Goal: Information Seeking & Learning: Find specific page/section

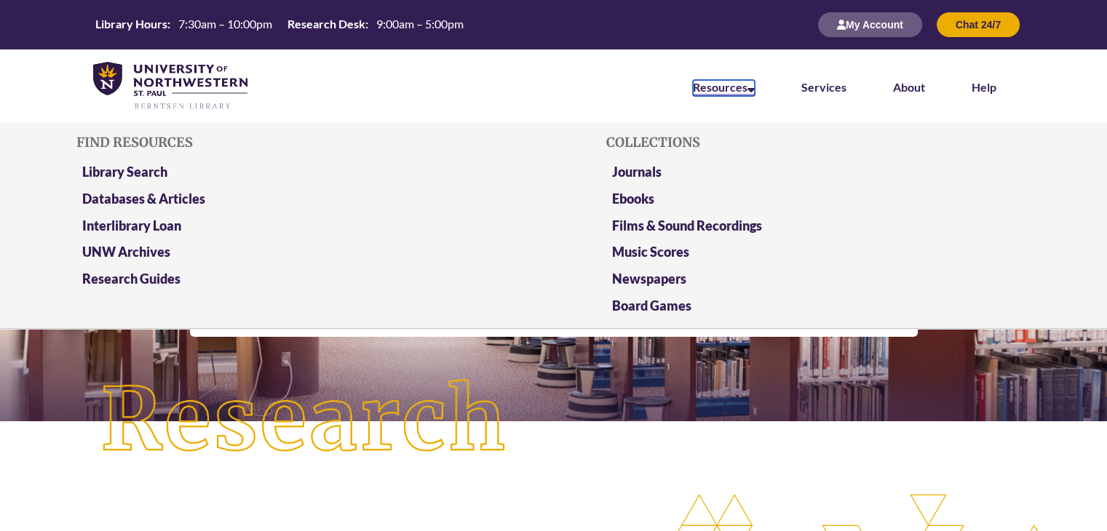
click at [717, 91] on link "Resources" at bounding box center [724, 88] width 62 height 16
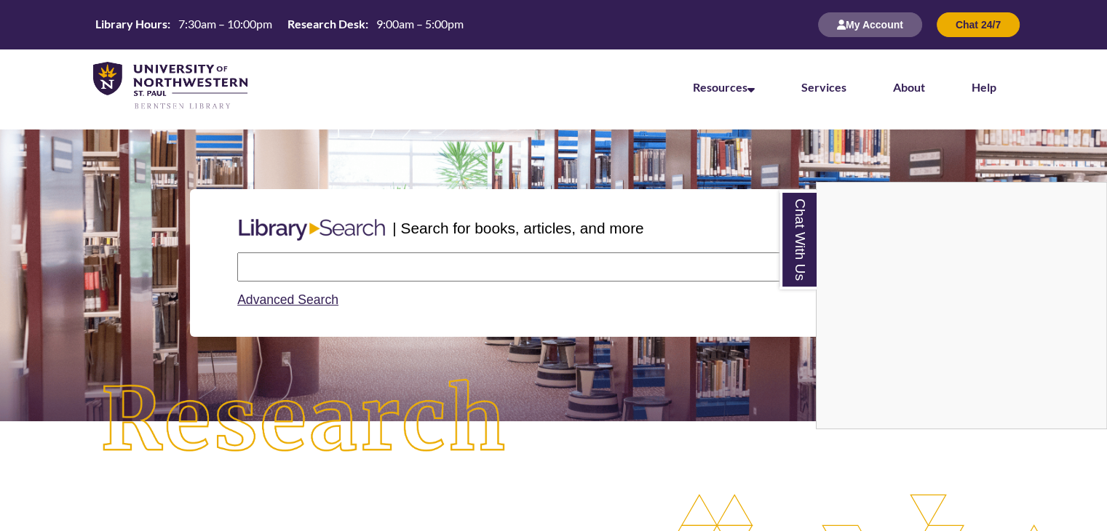
click at [631, 94] on nav "Resources Find Resources Library Search Databases & Articles Interlibrary Loan …" at bounding box center [553, 86] width 1107 height 73
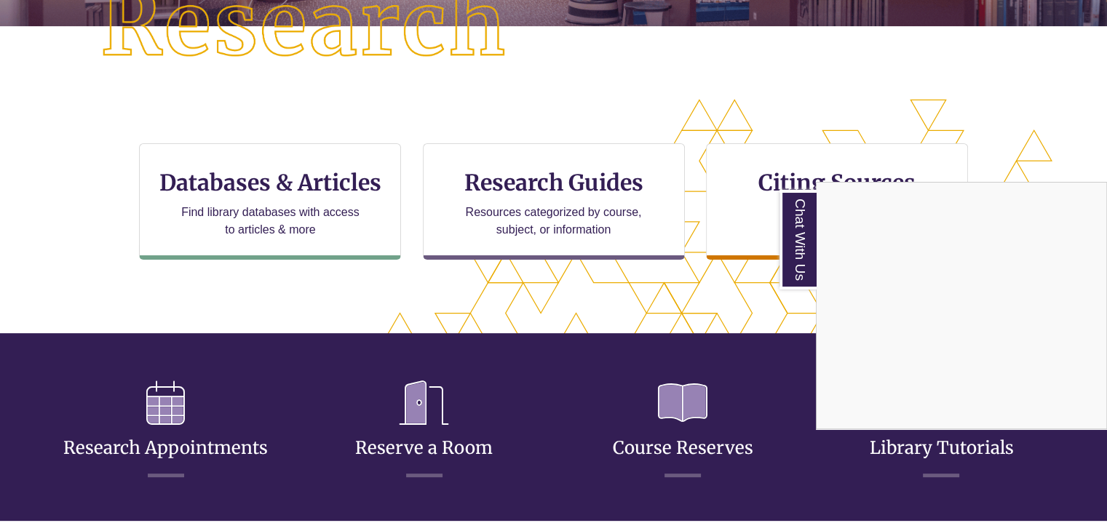
scroll to position [395, 0]
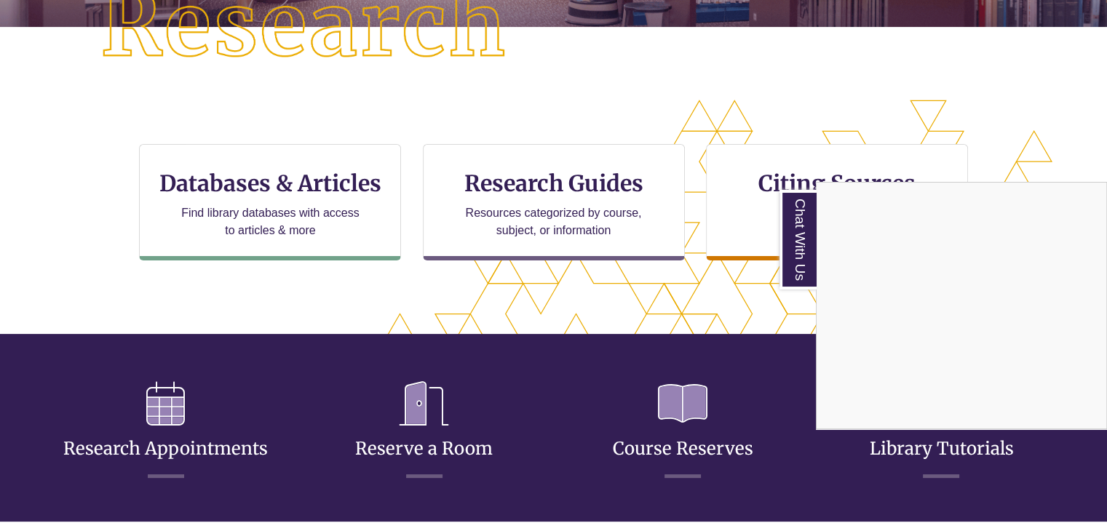
click at [294, 192] on div "Chat With Us" at bounding box center [553, 265] width 1107 height 531
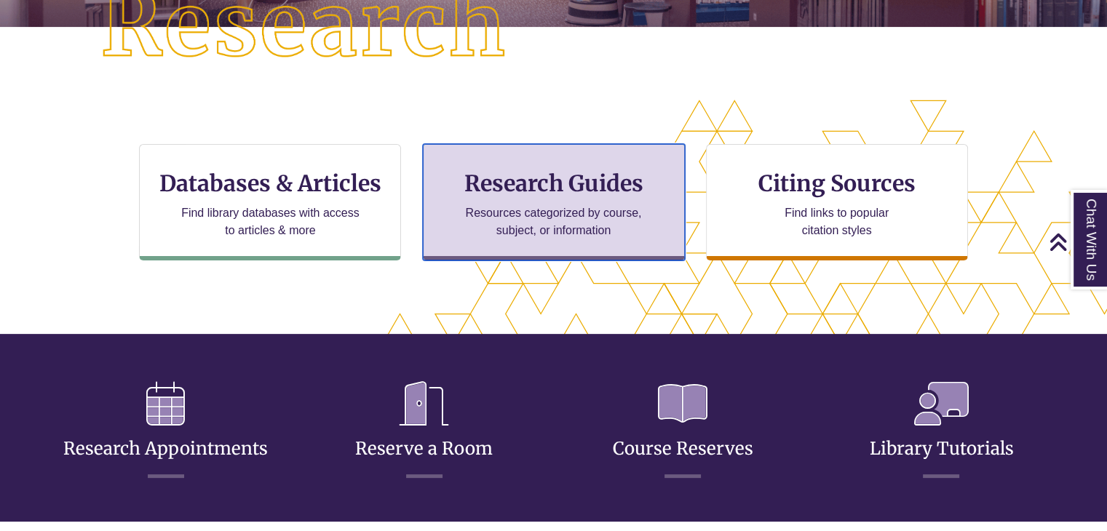
click at [513, 217] on p "Resources categorized by course, subject, or information" at bounding box center [554, 222] width 190 height 35
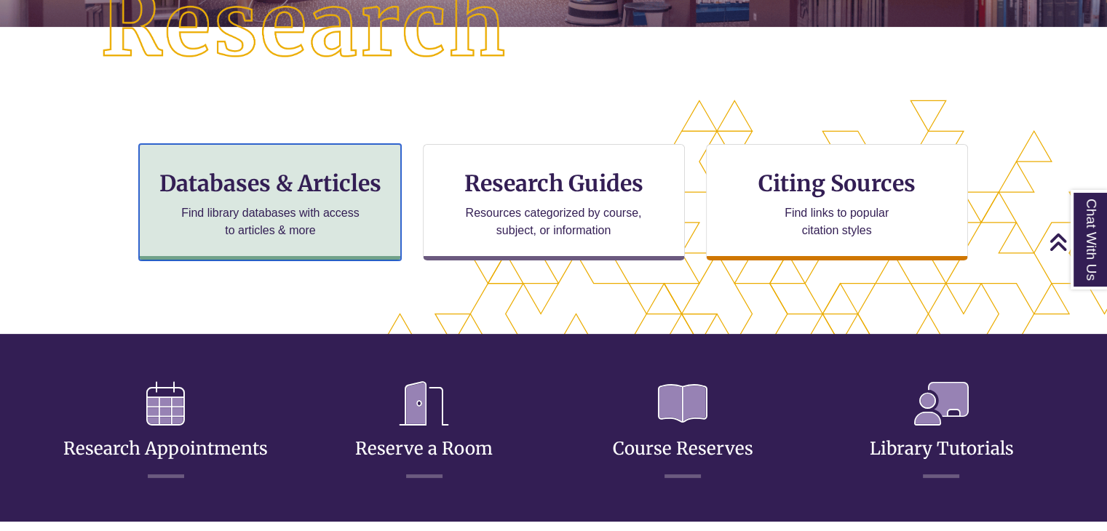
click at [236, 226] on p "Find library databases with access to articles & more" at bounding box center [270, 222] width 190 height 35
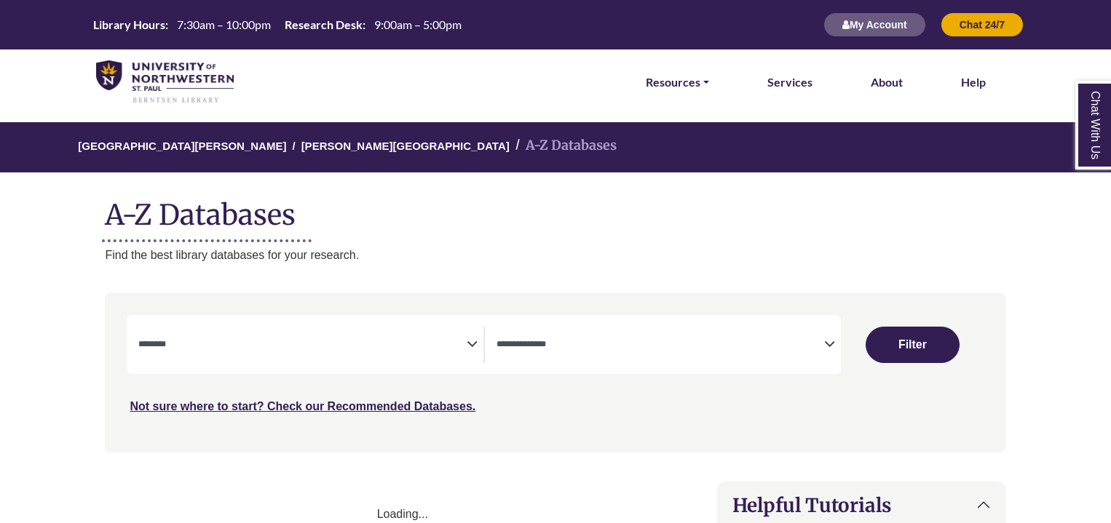
select select "Database Subject Filter"
select select "Database Types Filter"
select select "Database Subject Filter"
select select "Database Types Filter"
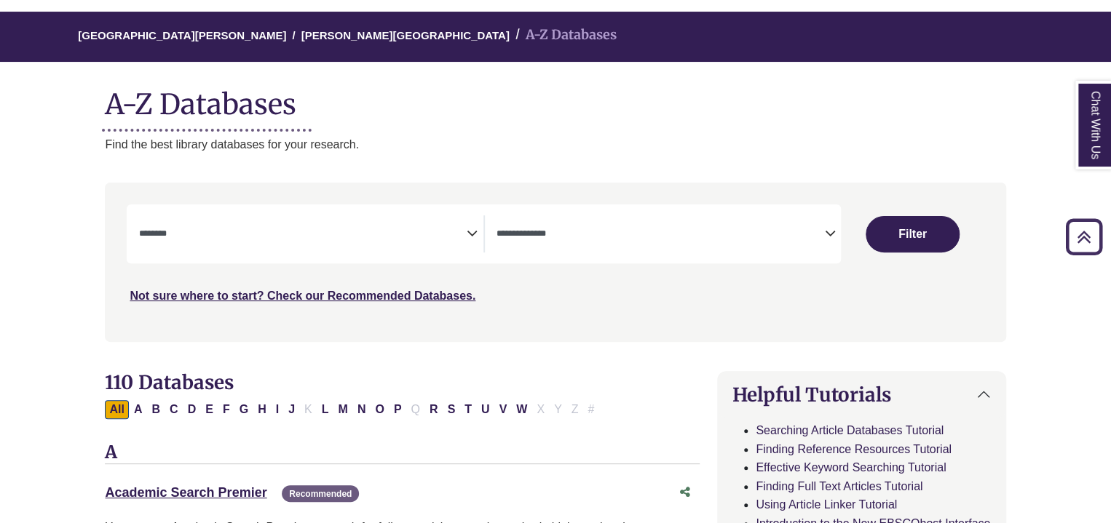
scroll to position [109, 0]
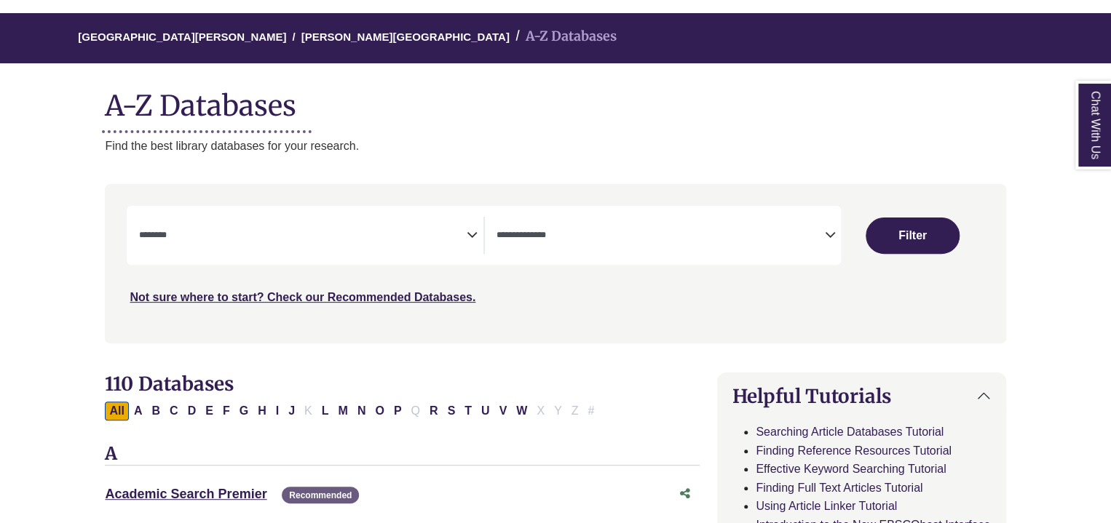
click at [470, 240] on icon "Search filters" at bounding box center [472, 233] width 11 height 22
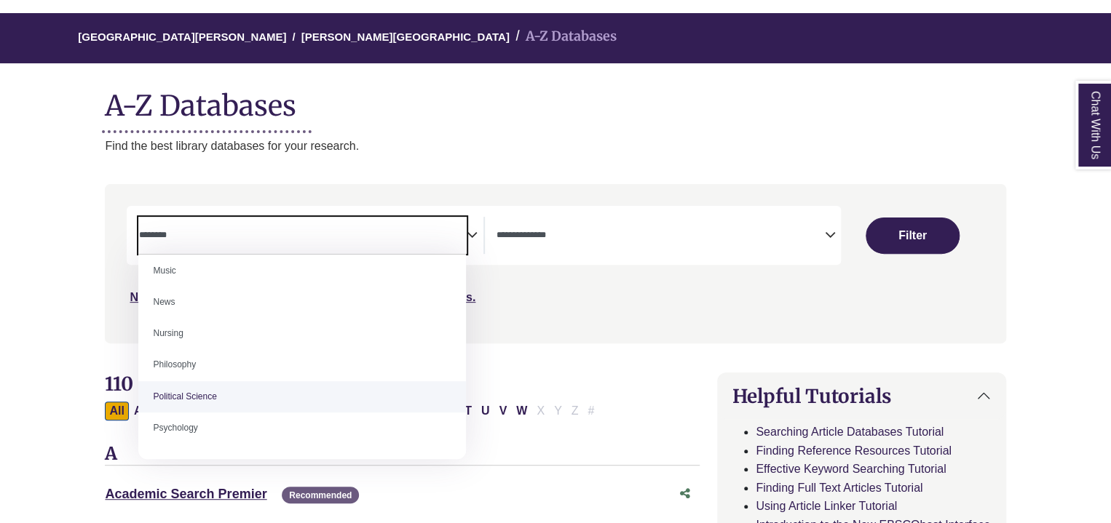
scroll to position [1296, 0]
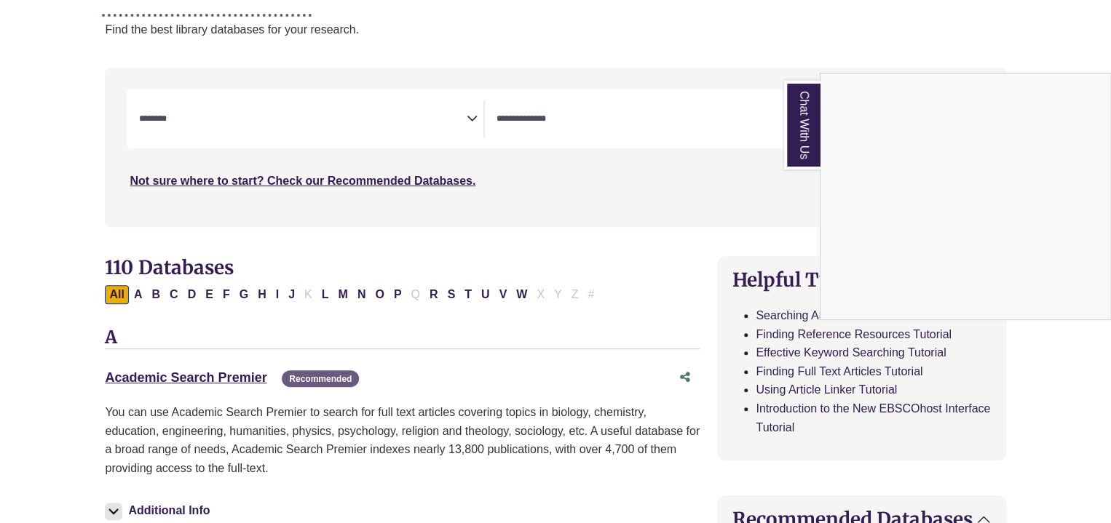
scroll to position [244, 0]
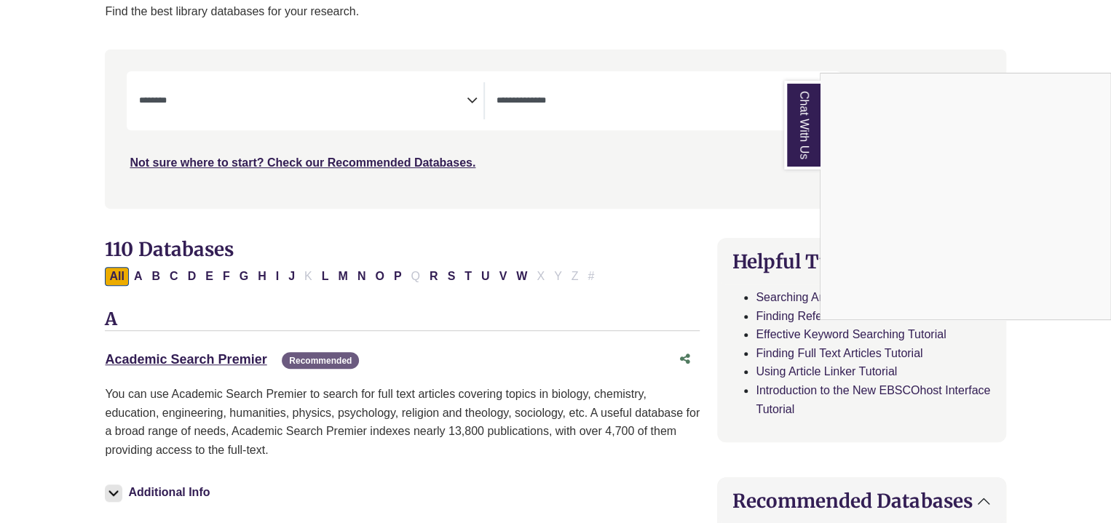
click at [388, 274] on div "Chat With Us" at bounding box center [555, 261] width 1111 height 523
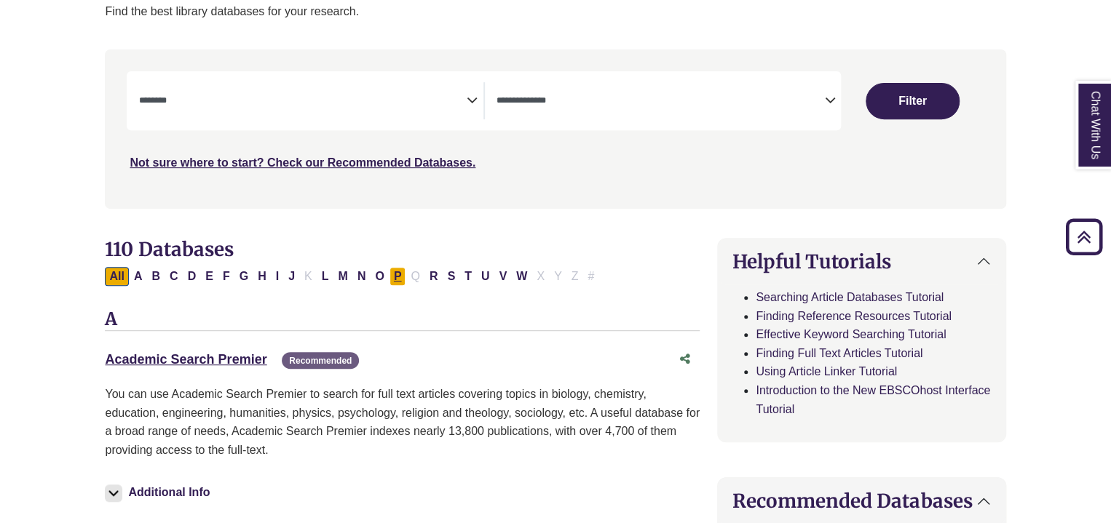
click at [389, 274] on button "P" at bounding box center [397, 276] width 17 height 19
select select "Database Subject Filter"
select select "Database Types Filter"
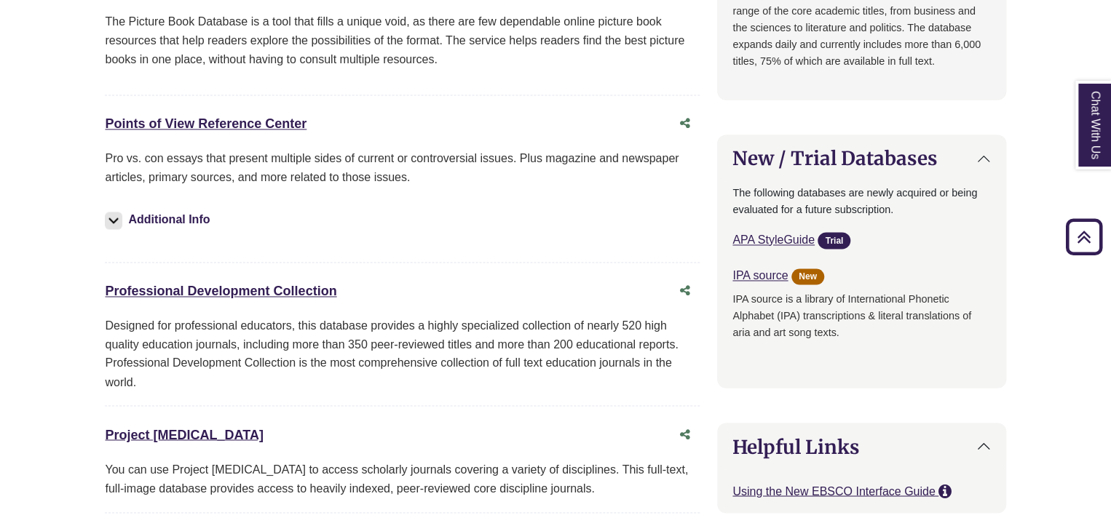
scroll to position [1016, 0]
click at [233, 119] on link "Points of View Reference Center This link opens in a new window" at bounding box center [206, 123] width 202 height 15
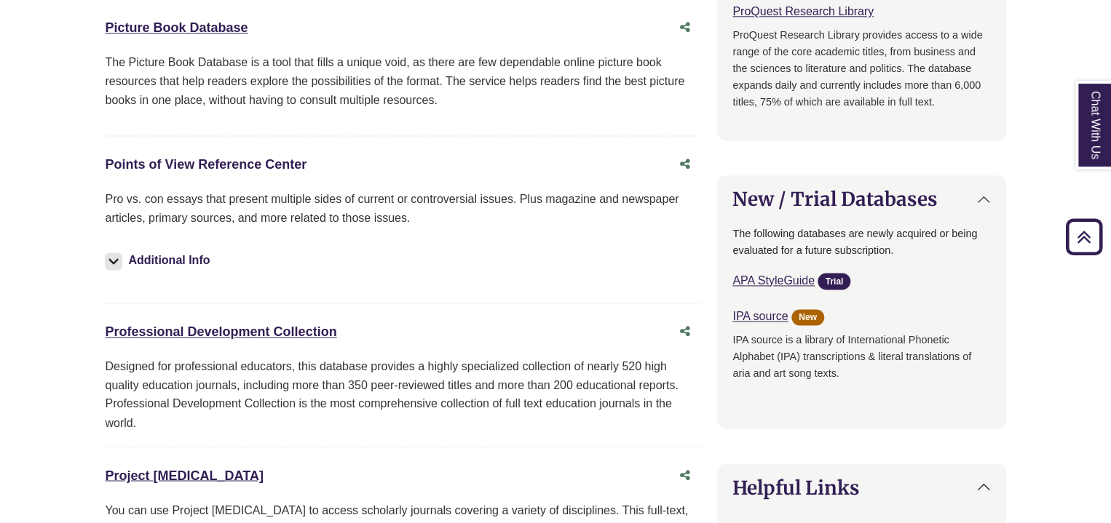
scroll to position [978, 0]
